Goal: Task Accomplishment & Management: Use online tool/utility

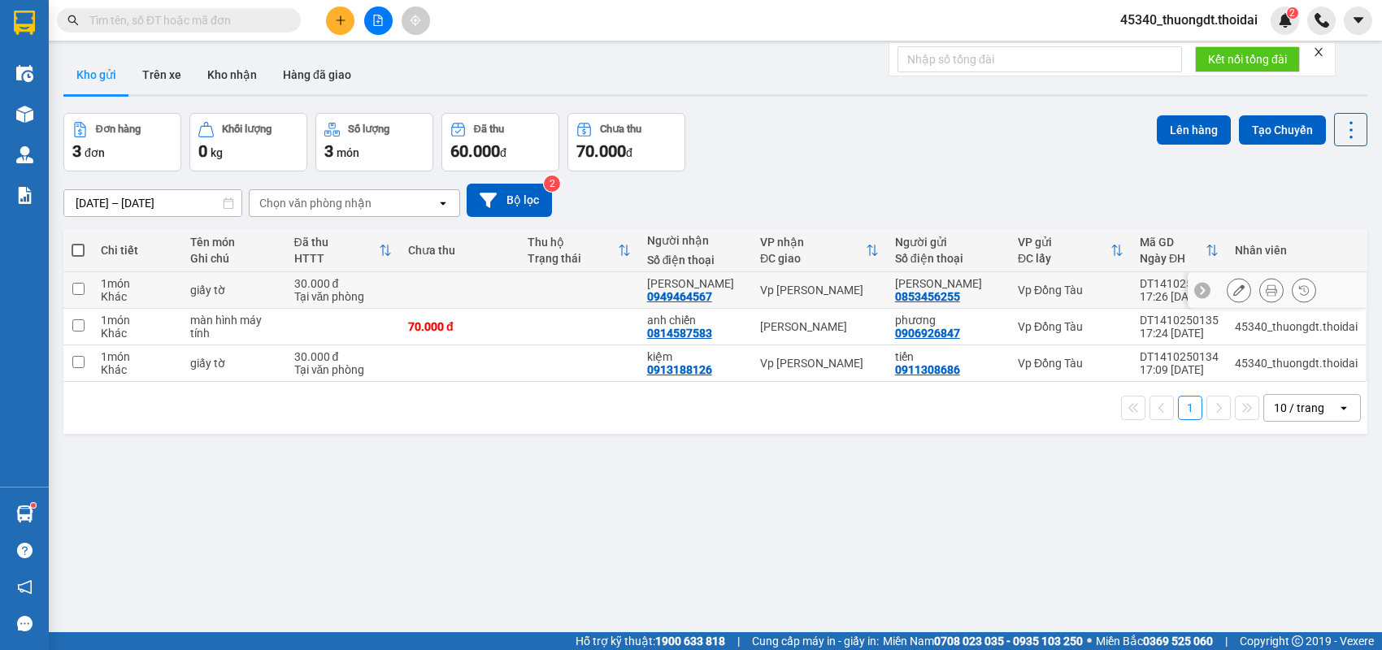
click at [124, 283] on div "1 món" at bounding box center [137, 283] width 73 height 13
checkbox input "true"
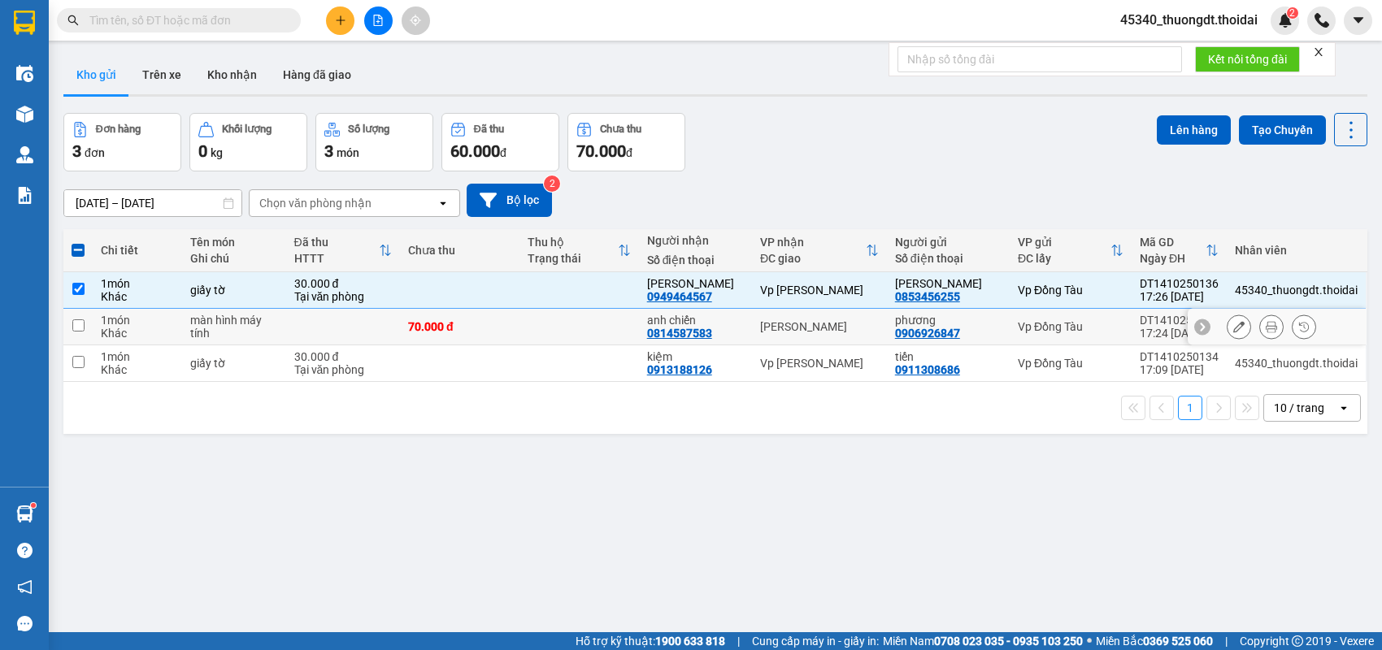
click at [117, 339] on div "Khác" at bounding box center [137, 333] width 73 height 13
checkbox input "true"
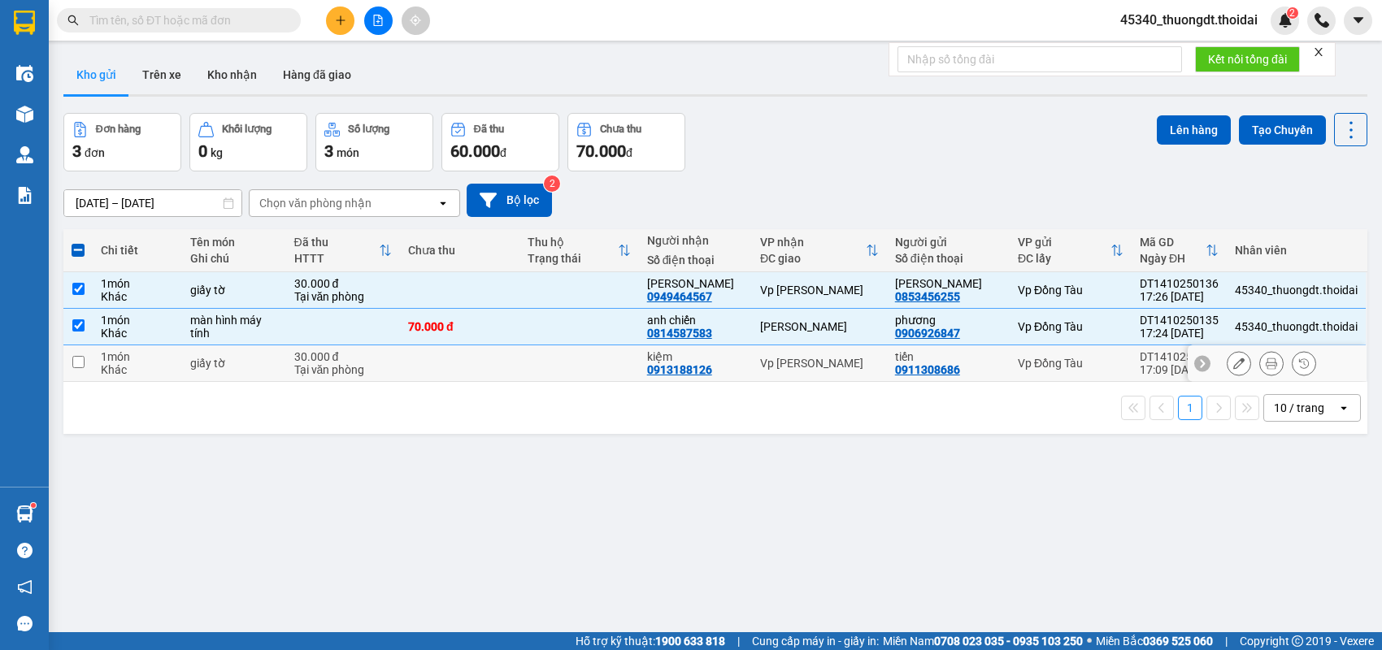
click at [117, 363] on div "Khác" at bounding box center [137, 369] width 73 height 13
checkbox input "true"
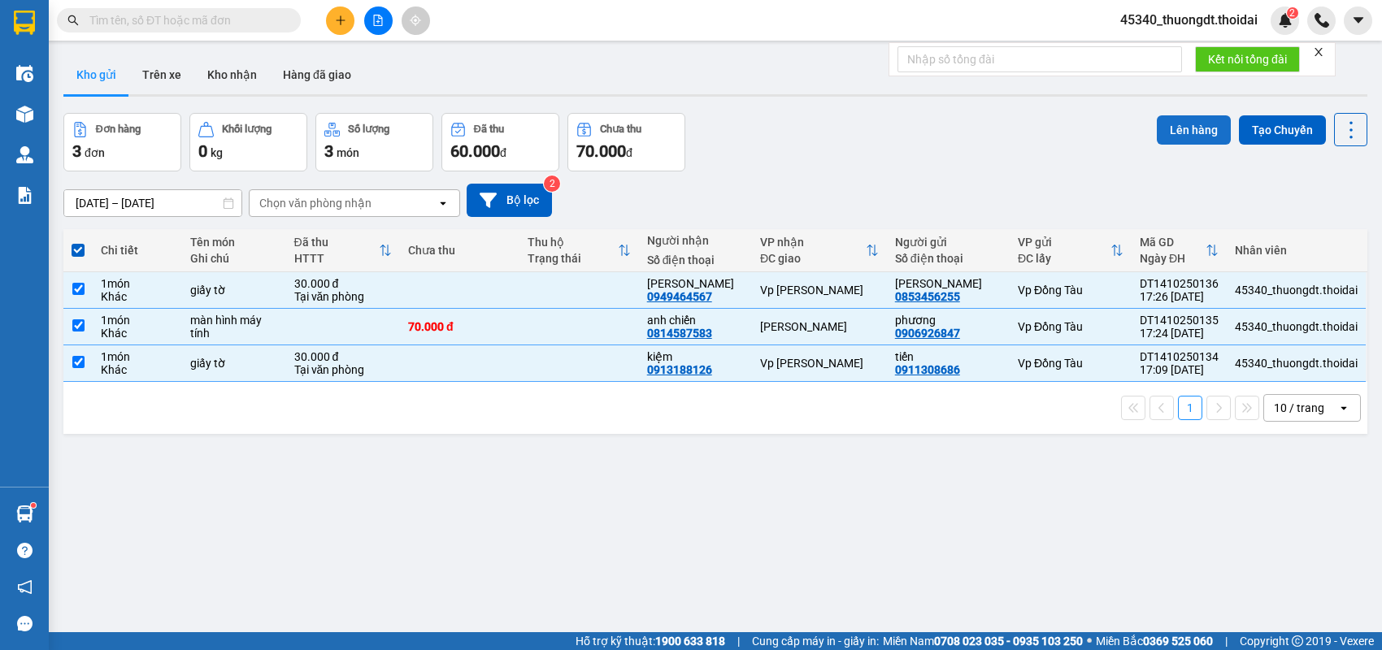
click at [1182, 137] on button "Lên hàng" at bounding box center [1193, 129] width 74 height 29
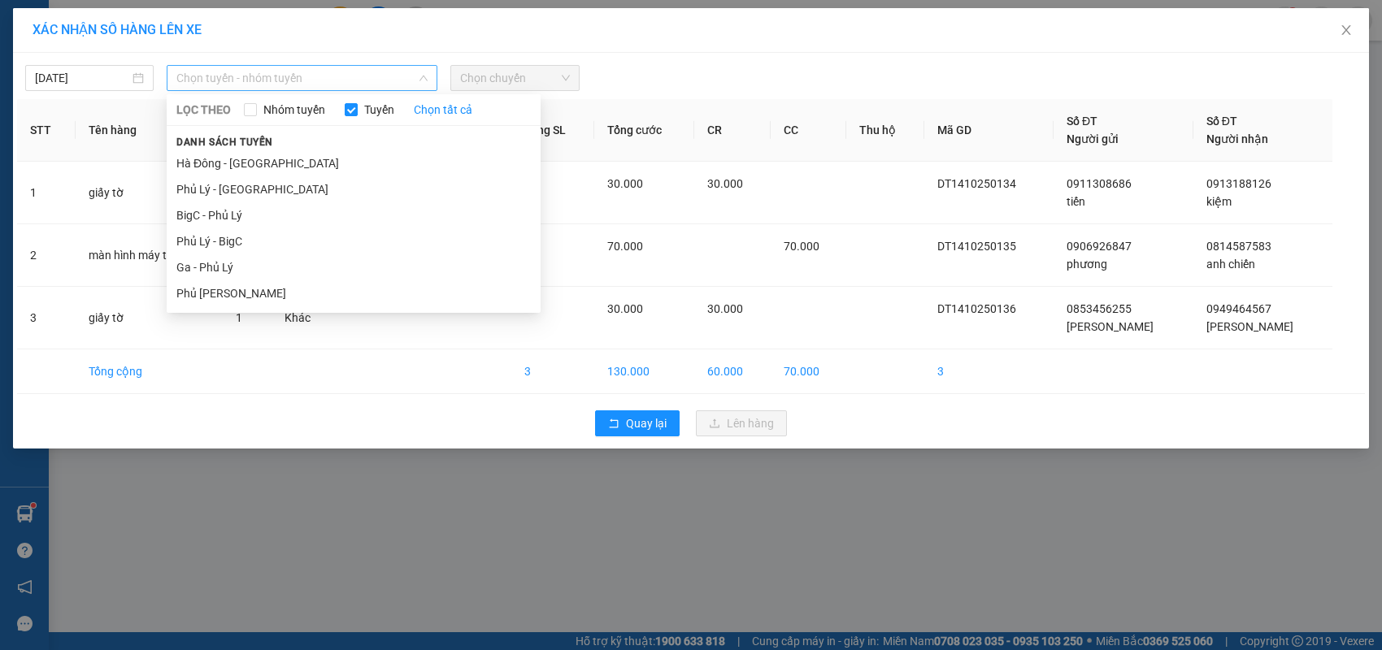
click at [293, 89] on span "Chọn tuyến - nhóm tuyến" at bounding box center [301, 78] width 251 height 24
click at [221, 264] on li "Ga - Phủ Lý" at bounding box center [354, 267] width 374 height 26
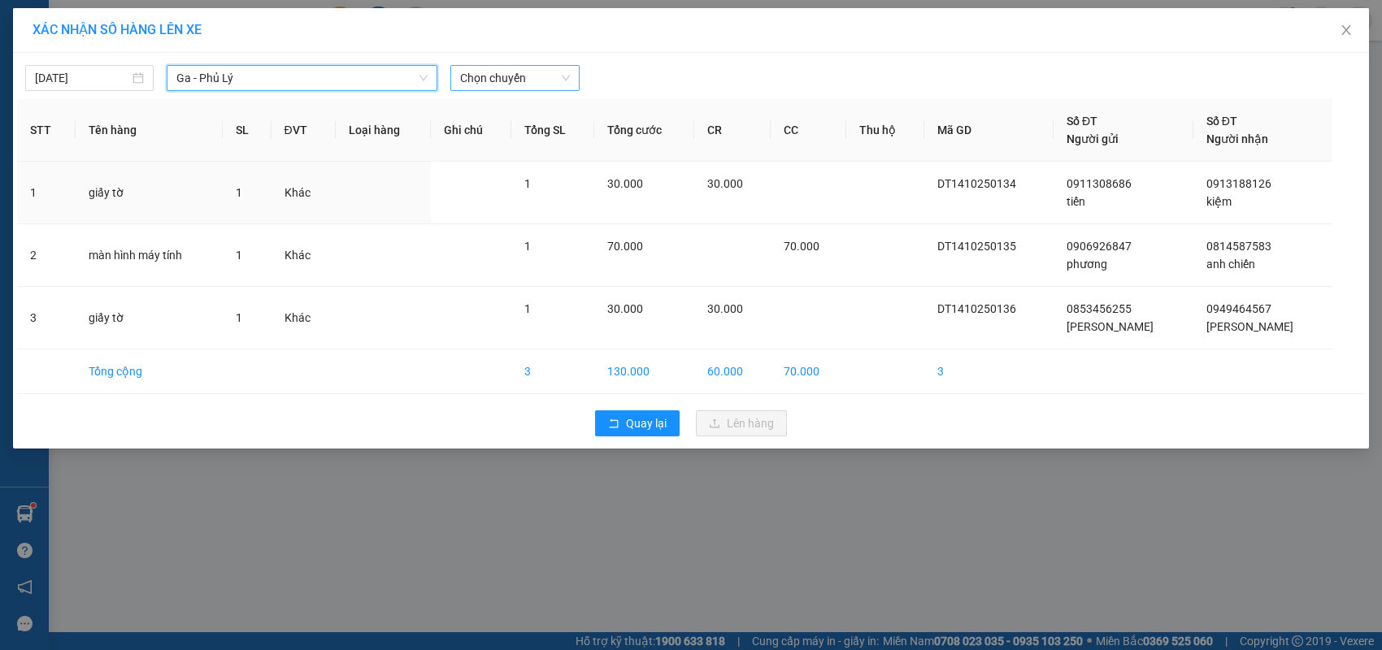
click at [556, 72] on span "Chọn chuyến" at bounding box center [514, 78] width 109 height 24
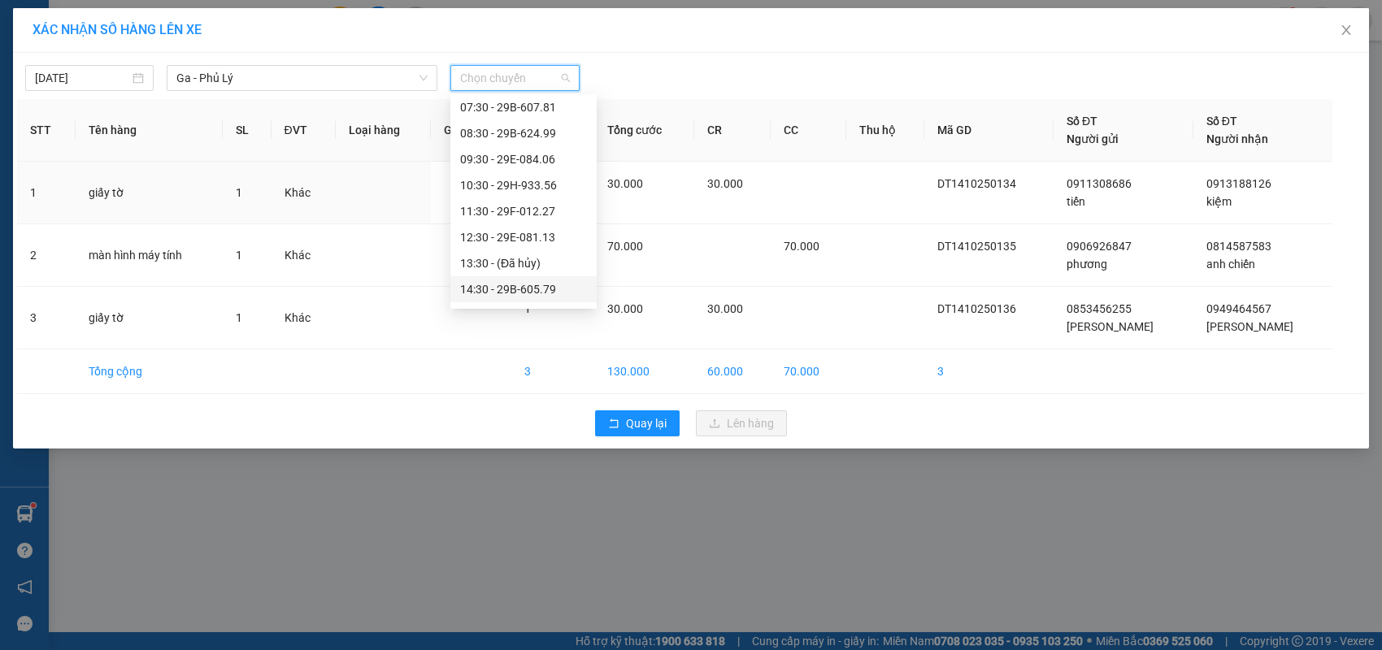
scroll to position [244, 0]
click at [549, 207] on div "17:30 - 29B-607.81" at bounding box center [523, 205] width 127 height 18
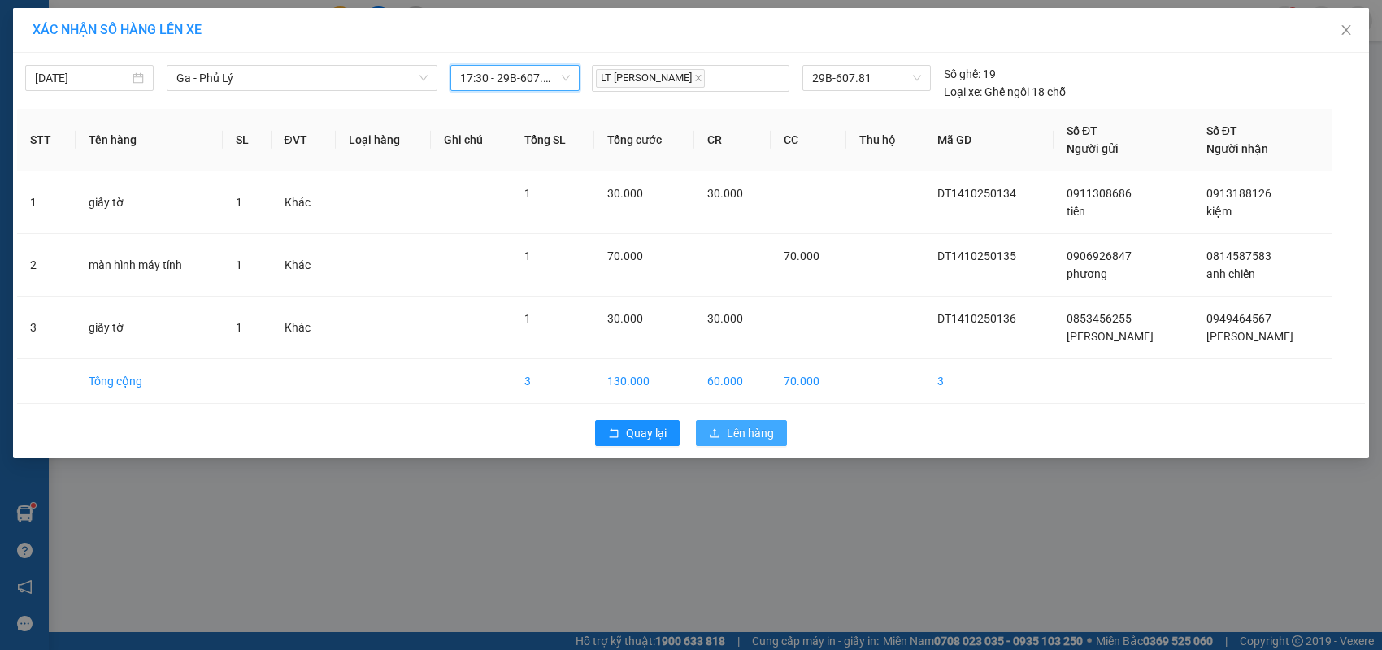
click at [740, 433] on span "Lên hàng" at bounding box center [750, 433] width 47 height 18
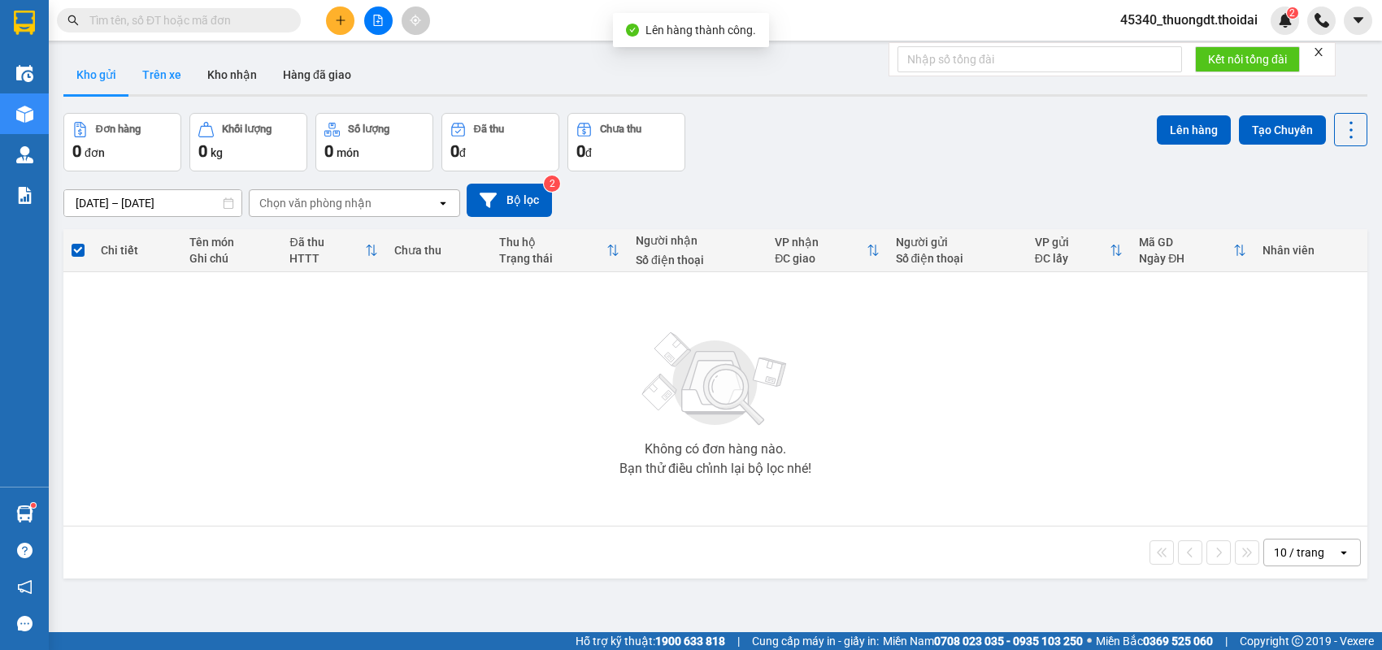
click at [187, 67] on button "Trên xe" at bounding box center [161, 74] width 65 height 39
